Goal: Check status

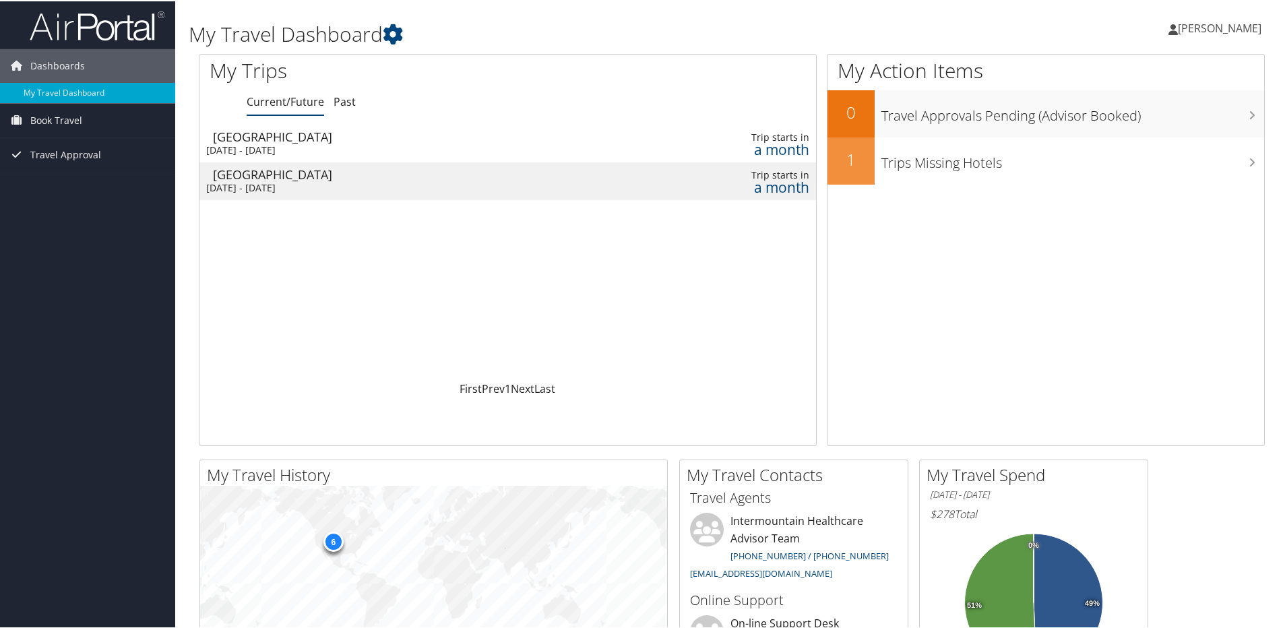
click at [302, 150] on div "[DATE] - [DATE]" at bounding box center [393, 149] width 375 height 12
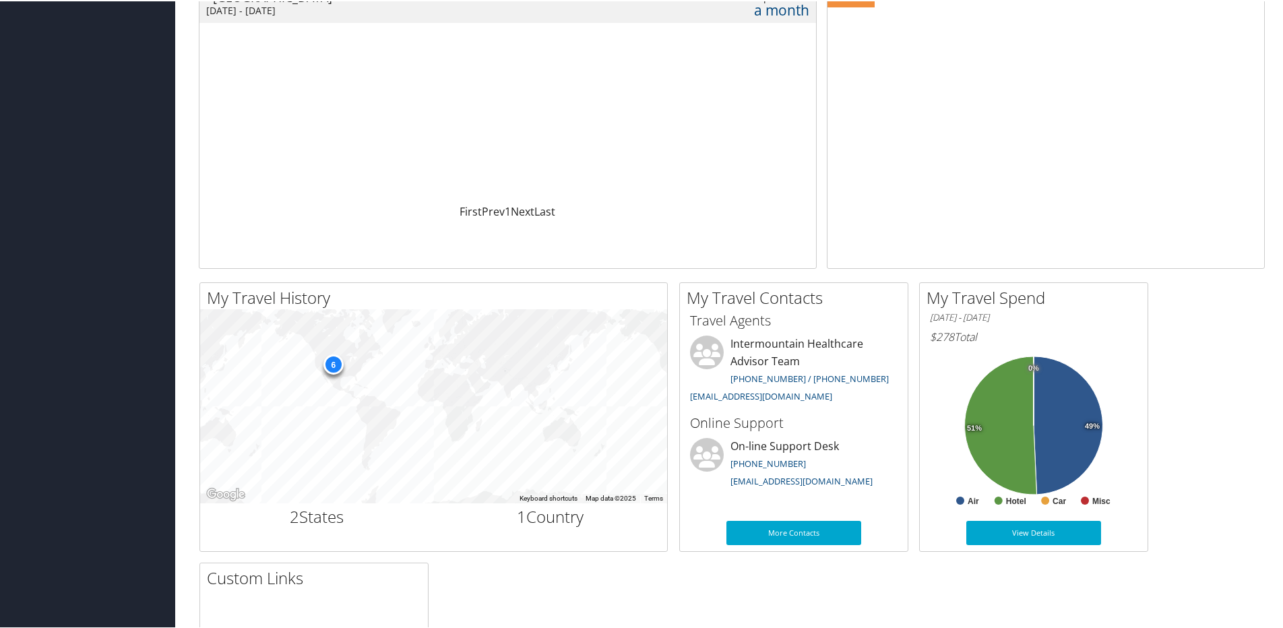
scroll to position [134, 0]
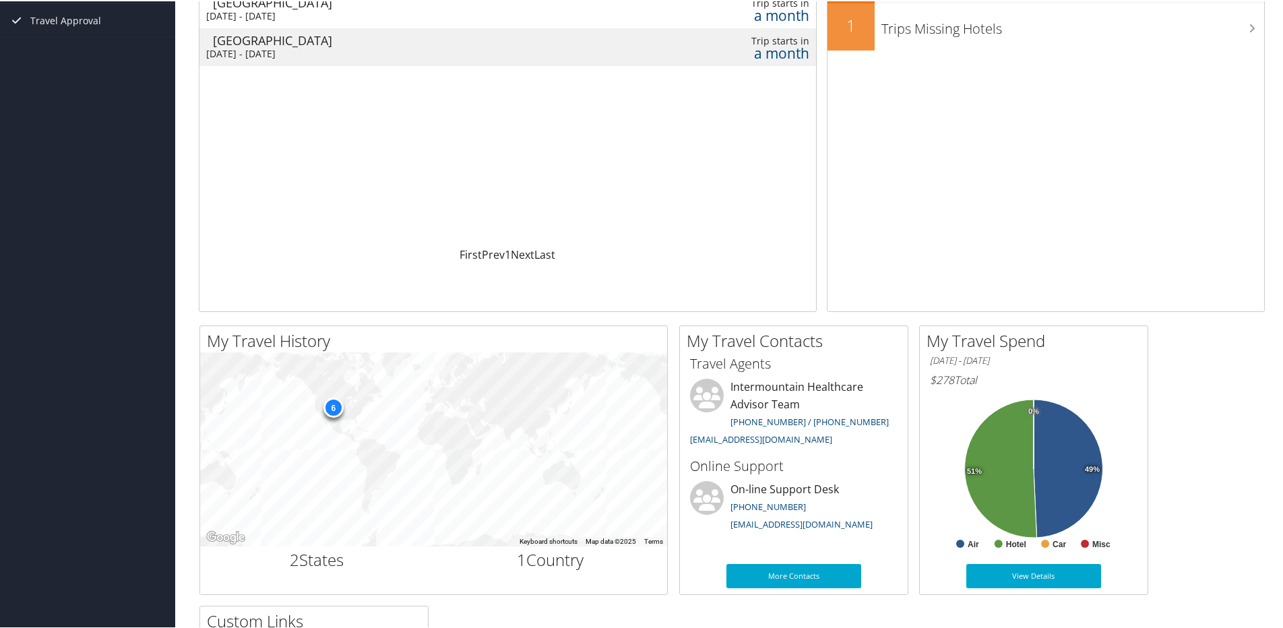
click at [359, 43] on div "[GEOGRAPHIC_DATA]" at bounding box center [400, 39] width 375 height 12
